Goal: Information Seeking & Learning: Learn about a topic

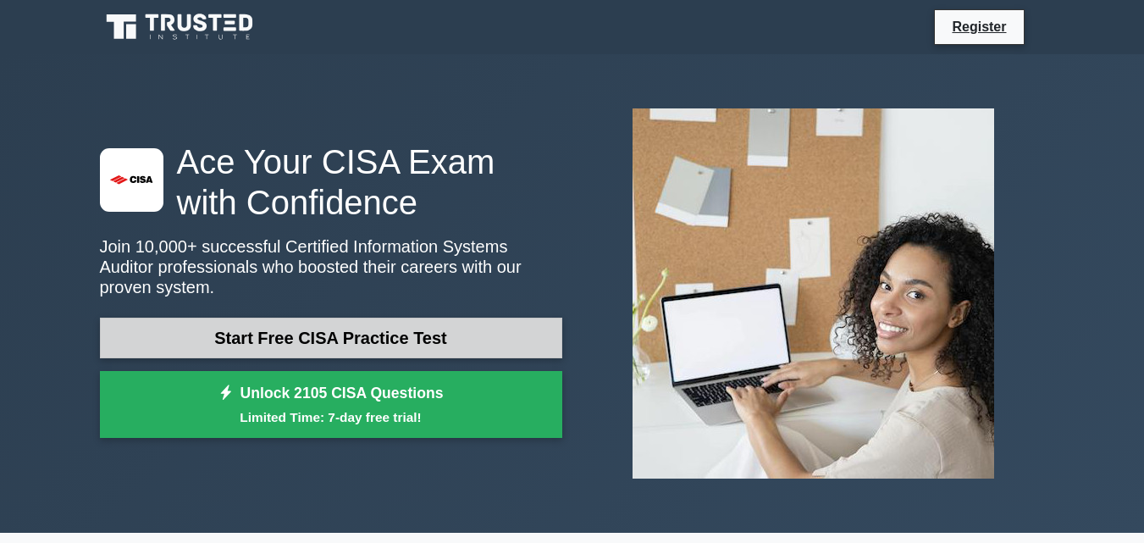
click at [295, 328] on link "Start Free CISA Practice Test" at bounding box center [331, 337] width 462 height 41
